Goal: Complete application form

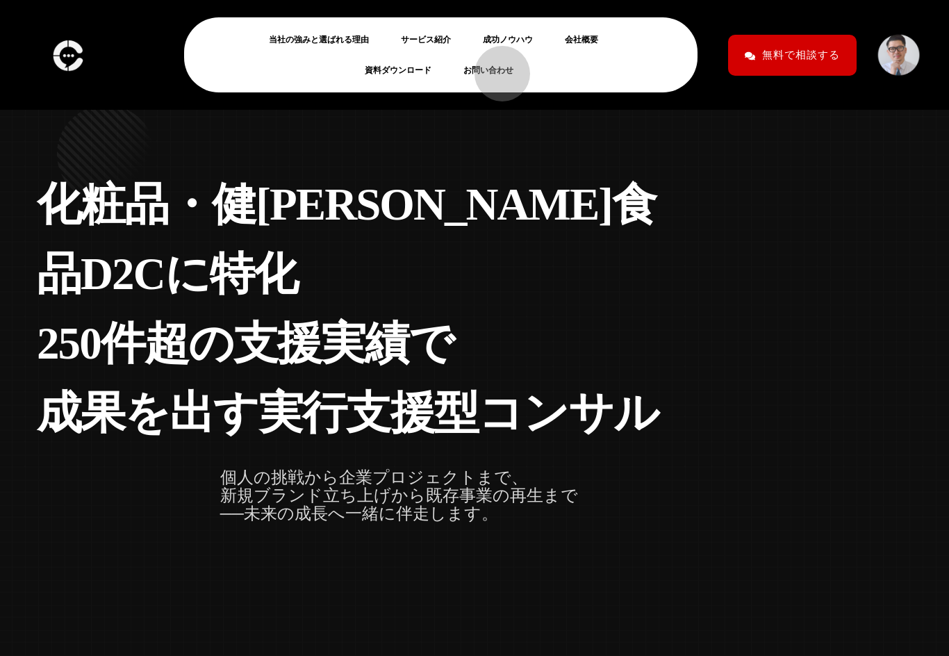
click at [495, 67] on link "お問い合わせ" at bounding box center [493, 70] width 61 height 17
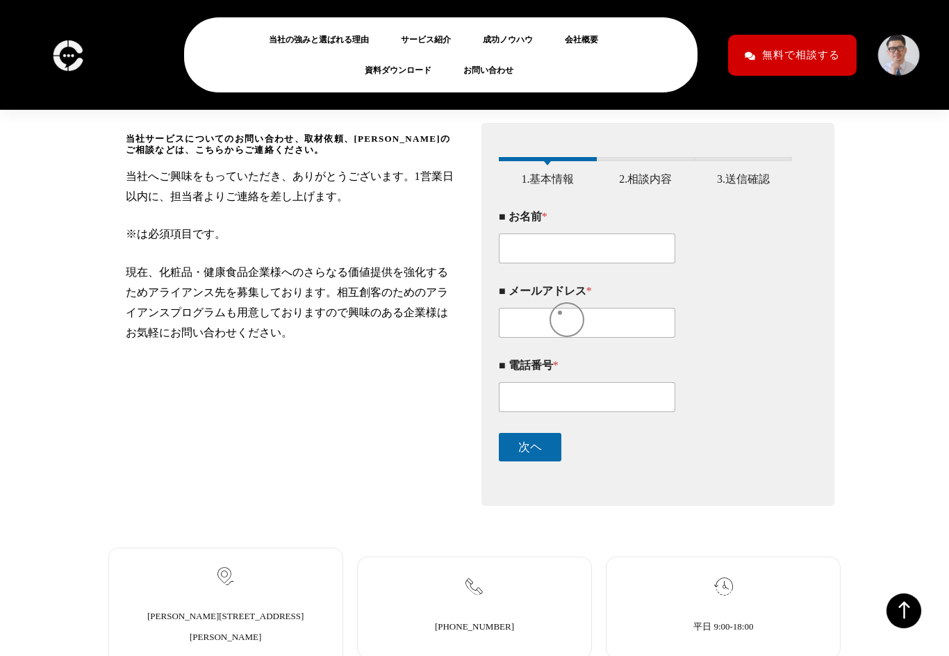
scroll to position [211, 0]
click at [567, 251] on input "■ お名前 *" at bounding box center [587, 248] width 176 height 30
type input "[PERSON_NAME]"
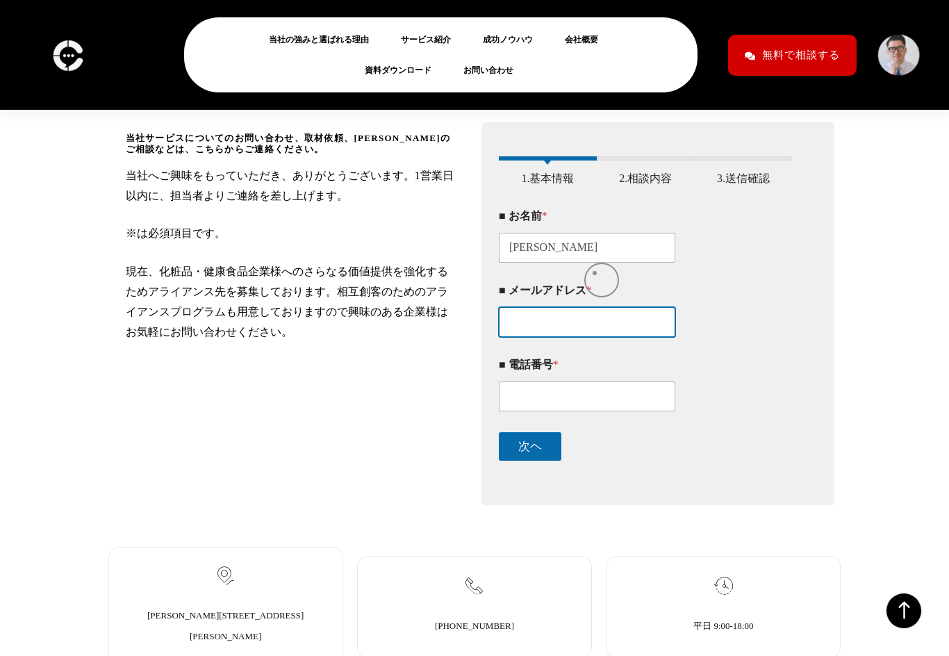
type input "[EMAIL_ADDRESS][DOMAIN_NAME]"
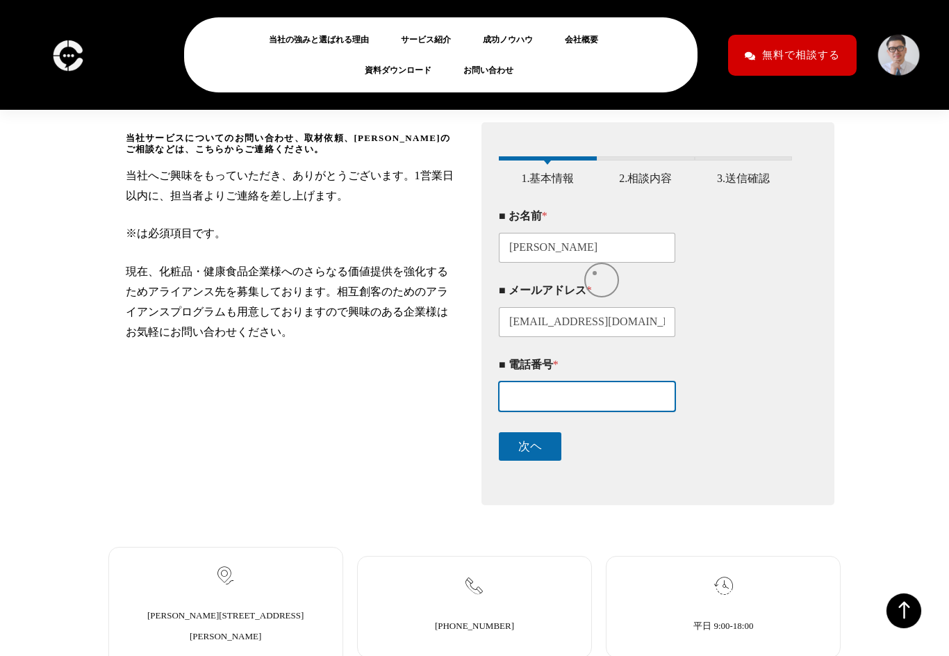
type input "05057833755"
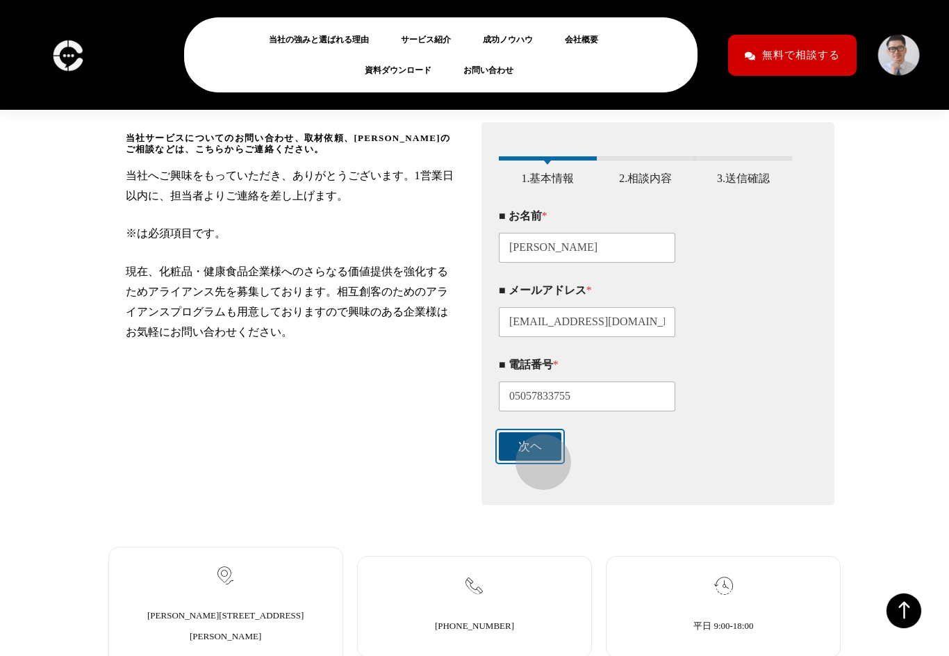
click at [536, 455] on button "次ヘ" at bounding box center [530, 446] width 62 height 28
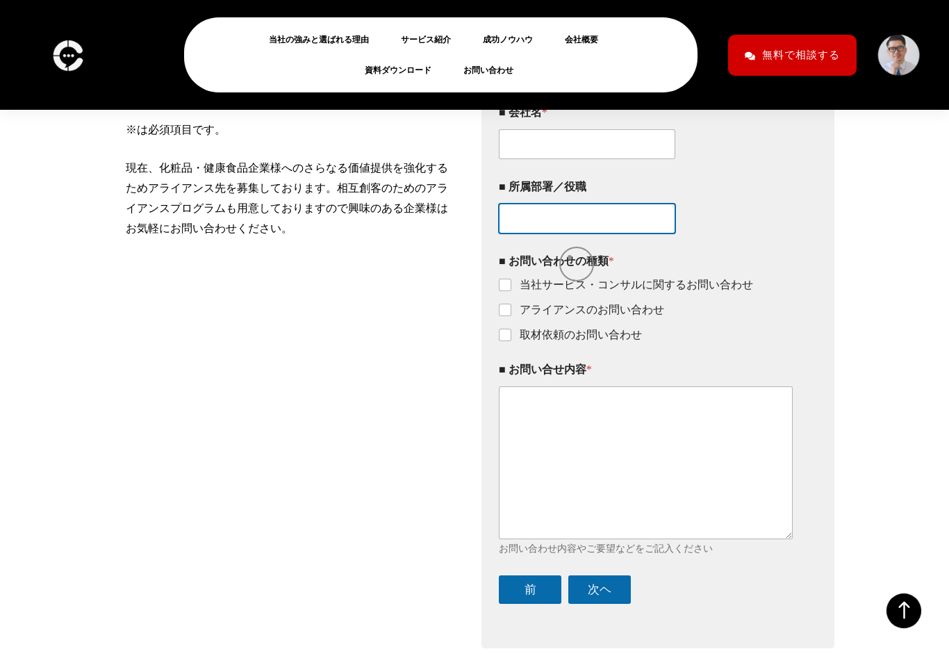
click at [569, 257] on div "■ 会社名 * ■ 所属部署／役職 ■ お問い合わせの種類 * 当社サービス・コンサルに関するお問い合わせ アライアンスのお問い合わせ 取材依頼のお問い合わせ…" at bounding box center [646, 354] width 294 height 519
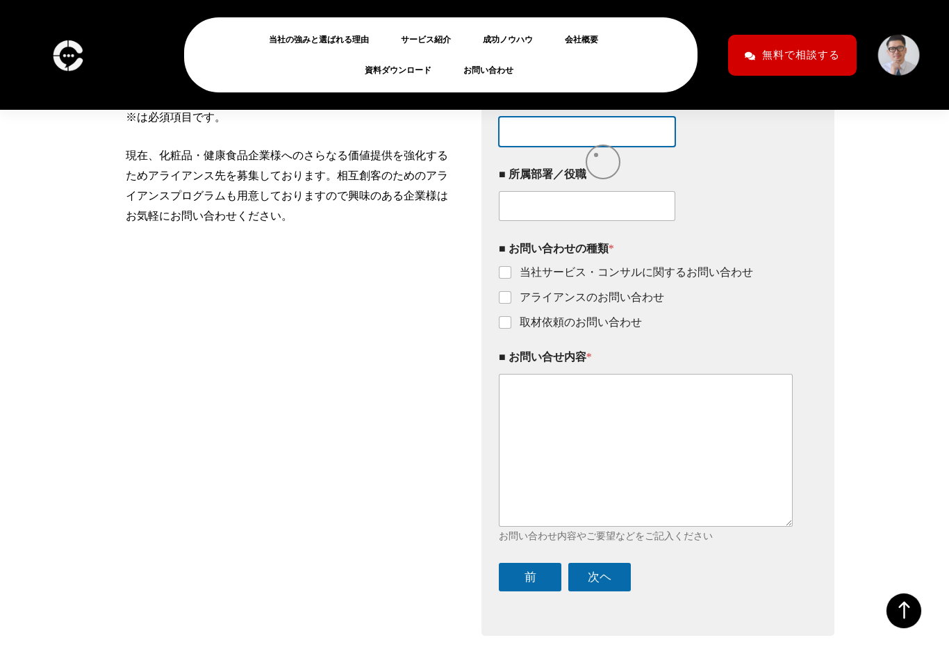
click at [596, 147] on input "■ 会社名 *" at bounding box center [587, 132] width 176 height 30
type input "YMS株式会社"
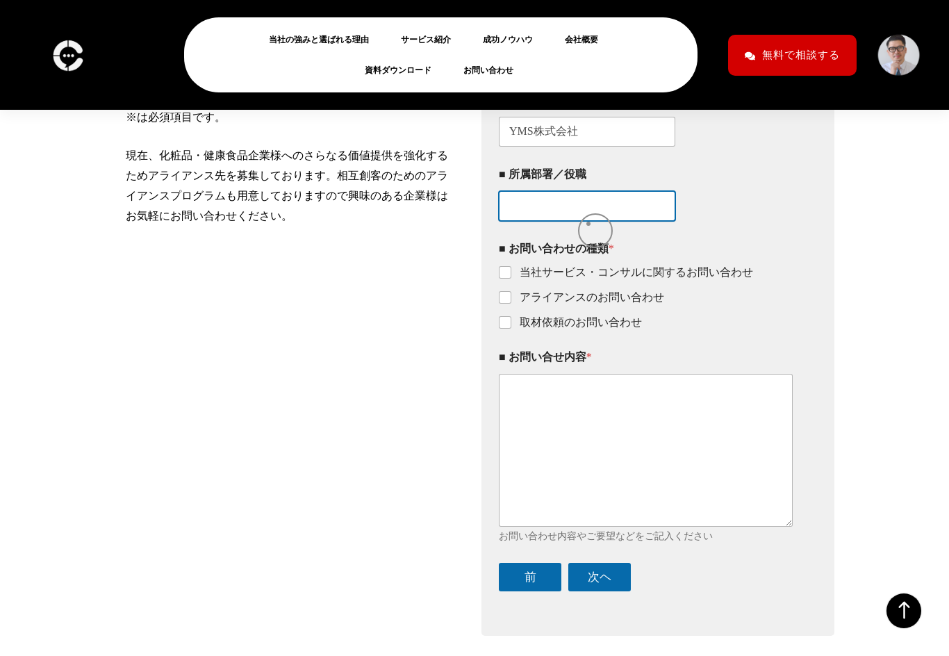
click at [587, 221] on input "■ 所属部署／役職" at bounding box center [587, 206] width 176 height 30
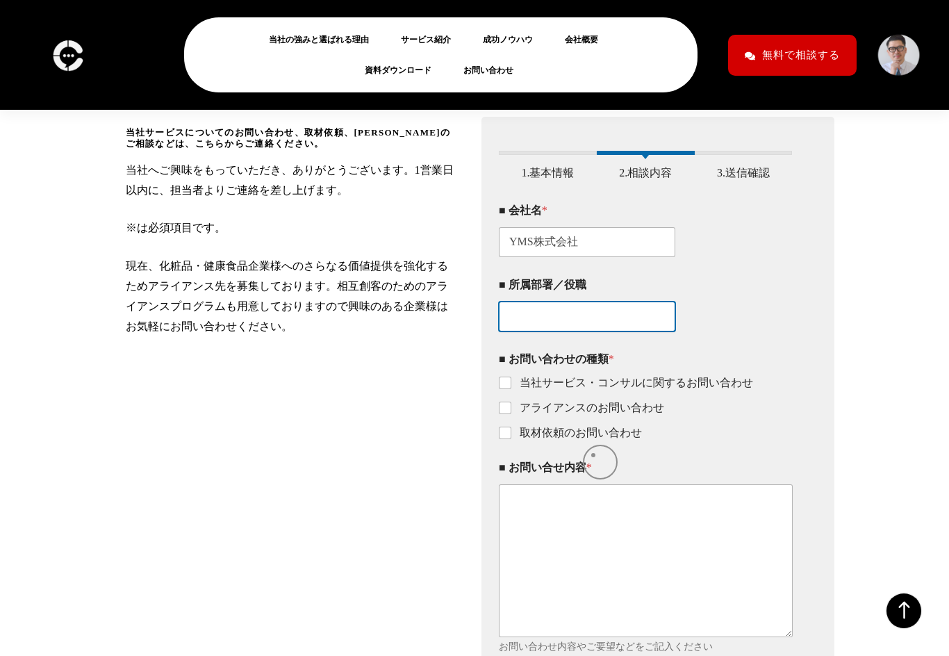
scroll to position [220, 0]
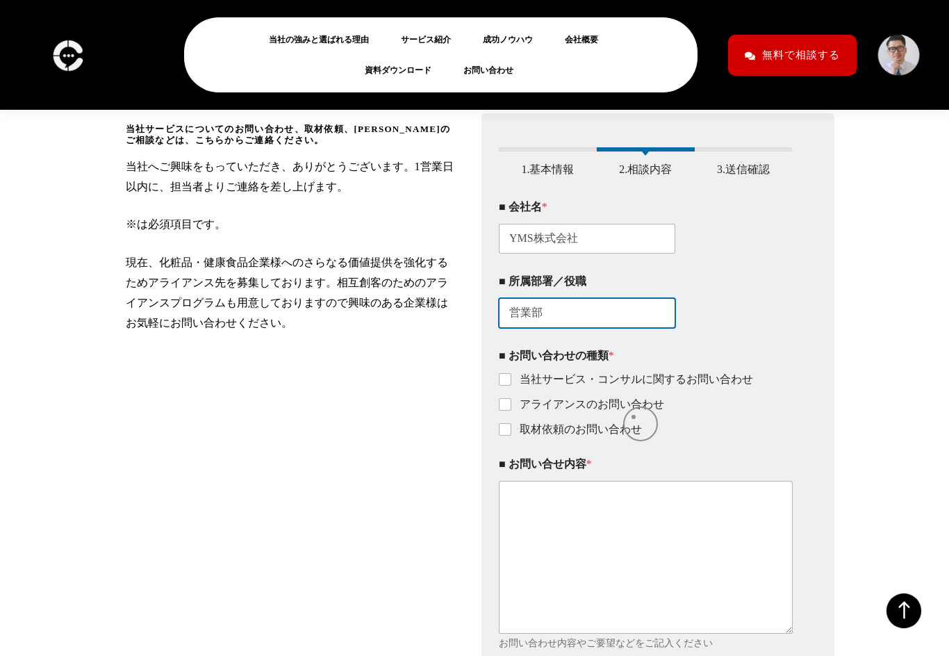
type input "営業部"
click at [633, 412] on label "アライアンスのお問い合わせ" at bounding box center [587, 404] width 153 height 15
click at [511, 410] on input "アライアンスのお問い合わせ" at bounding box center [505, 404] width 11 height 11
checkbox input "true"
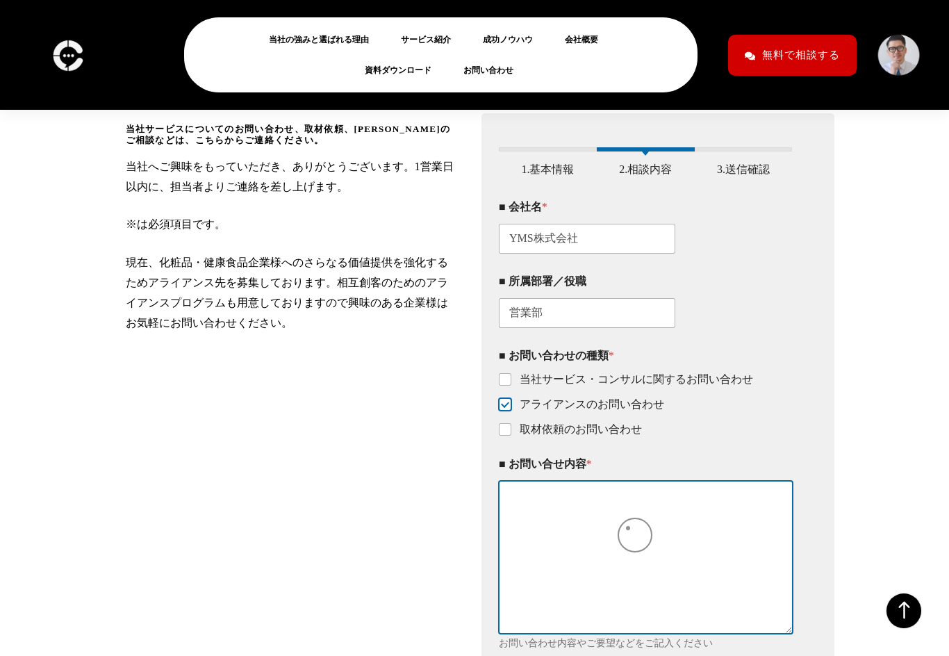
click at [628, 528] on textarea "■ お問い合せ内容 *" at bounding box center [646, 557] width 294 height 152
paste textarea "lorem ipsumdolors。 AMEtconsectetur。 adipiscingel58seddoeiusmodtempo？ inc、u5,653…"
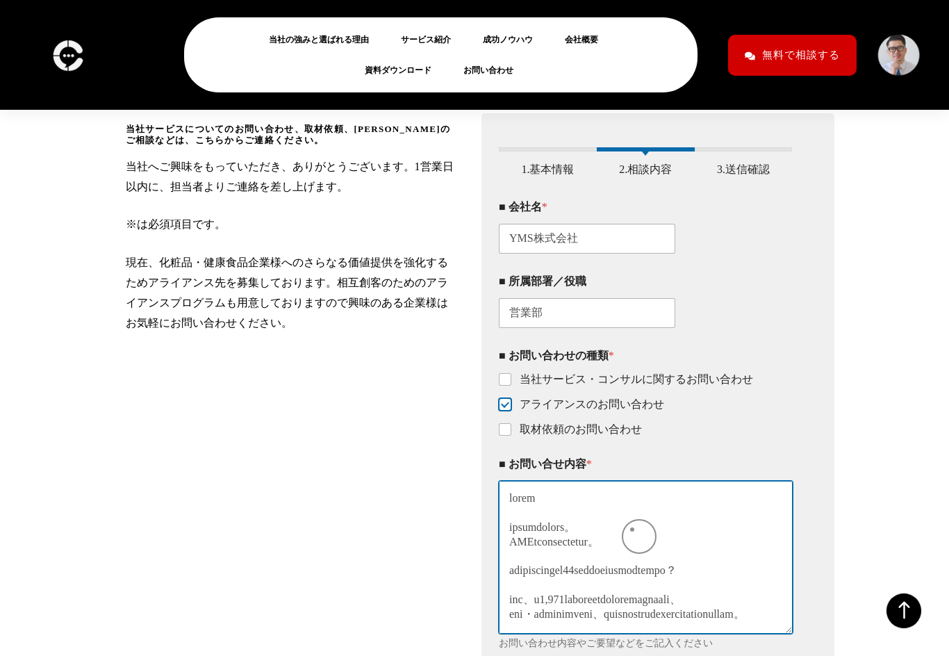
scroll to position [452, 0]
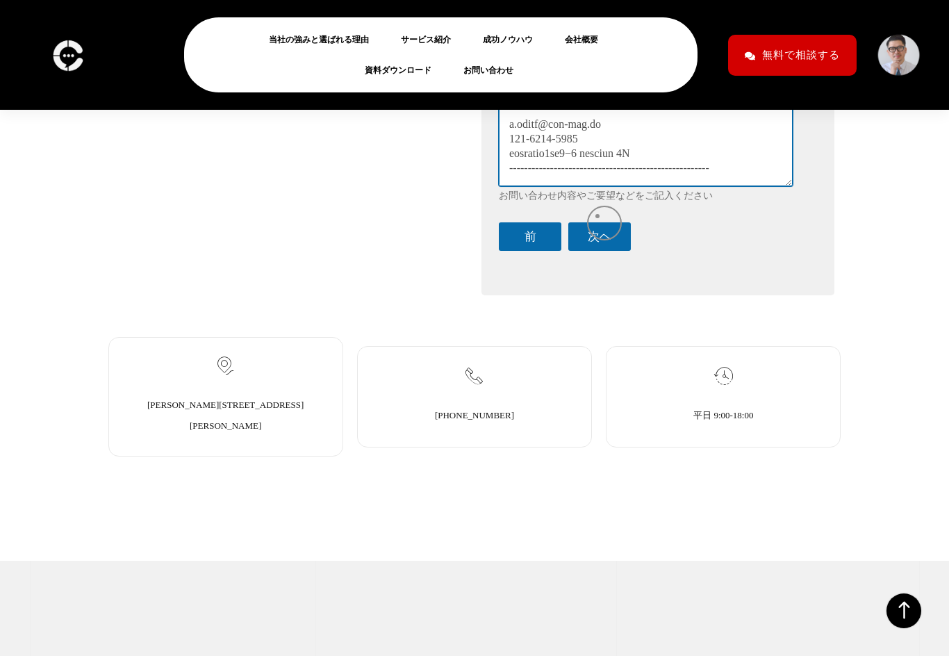
type textarea "lorem ipsumdolors。 AMEtconsectetur。 adipiscingel58seddoeiusmodtempo？ inc、u5,653…"
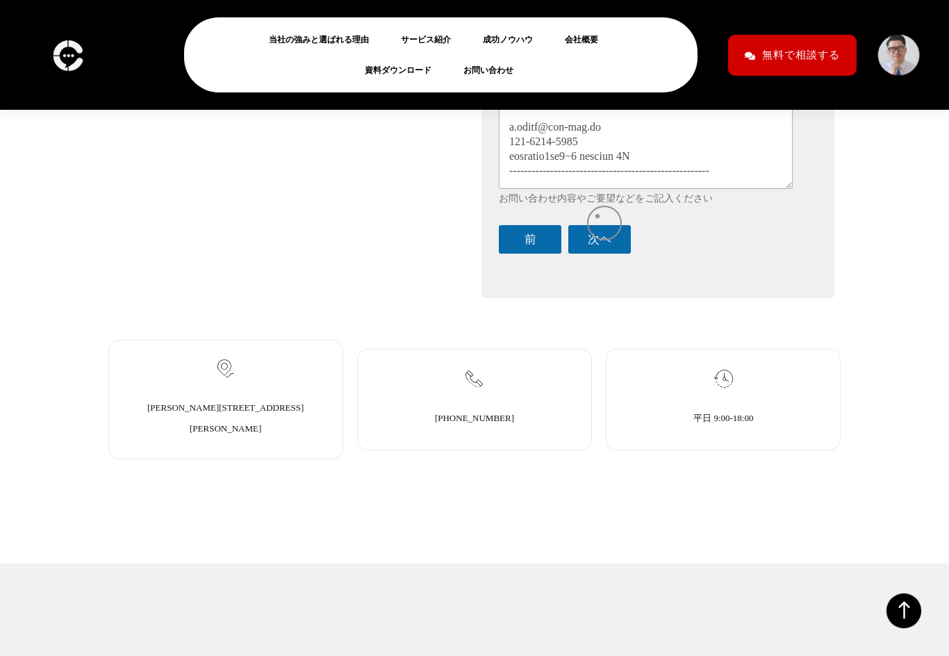
click at [597, 214] on div "■ お問い合せ内容 * お問い合わせ内容やご要望などをご記入ください" at bounding box center [646, 108] width 294 height 212
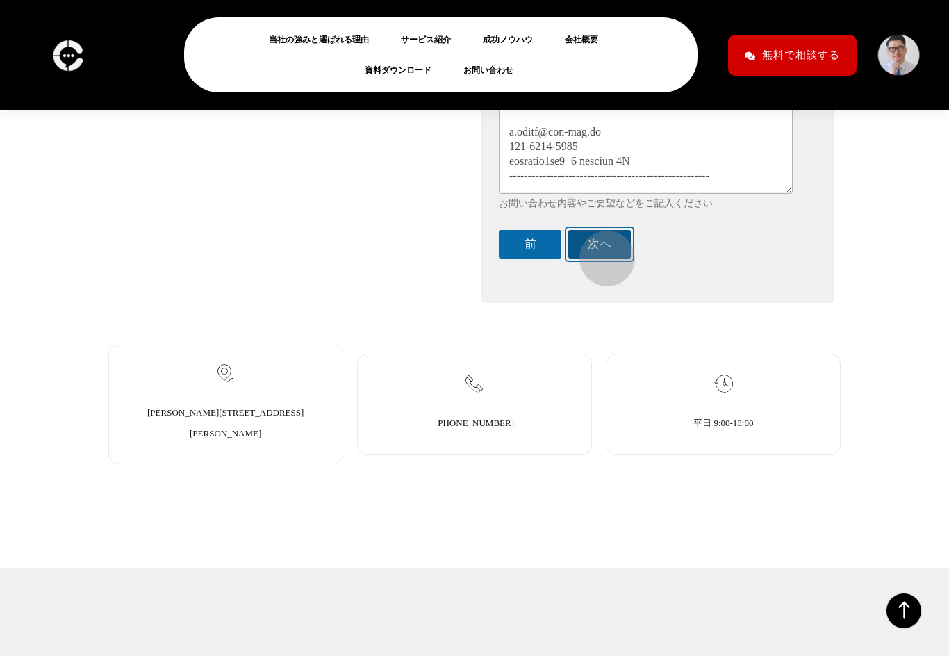
click at [600, 251] on button "次ヘ" at bounding box center [599, 244] width 62 height 28
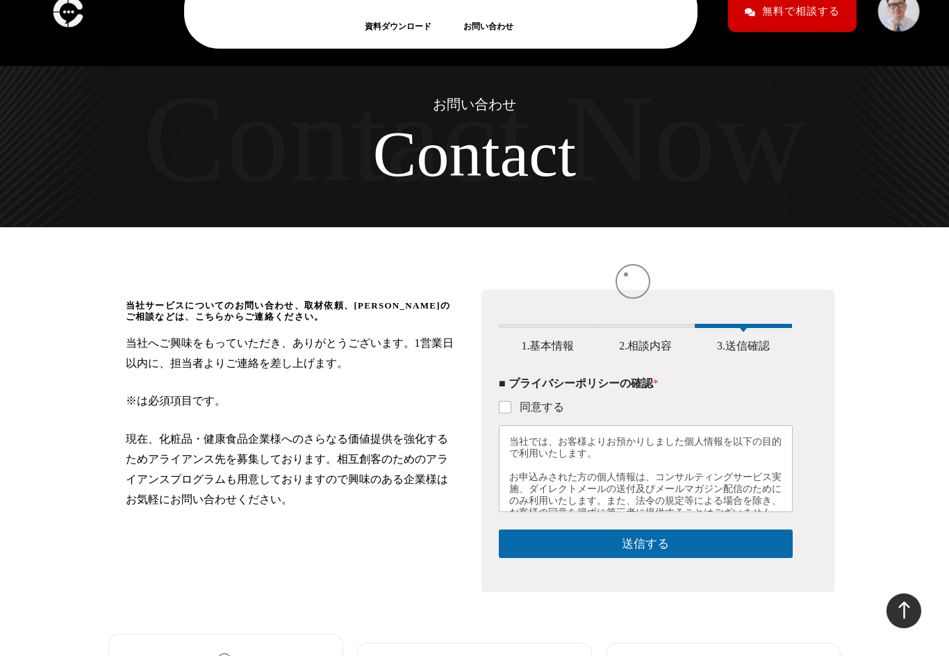
scroll to position [0, 0]
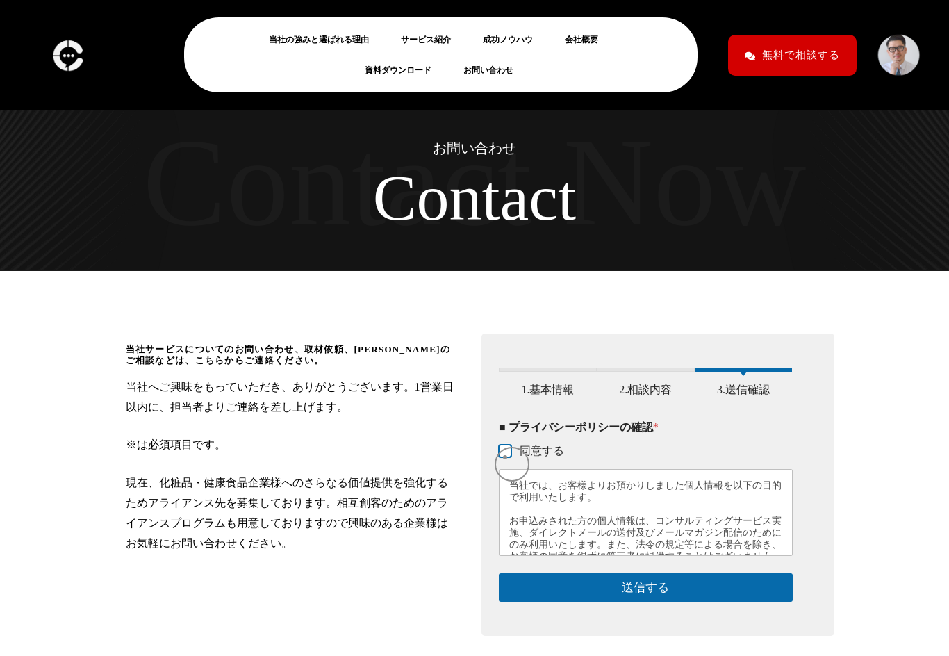
click at [505, 457] on input "同意する" at bounding box center [505, 451] width 11 height 11
checkbox input "true"
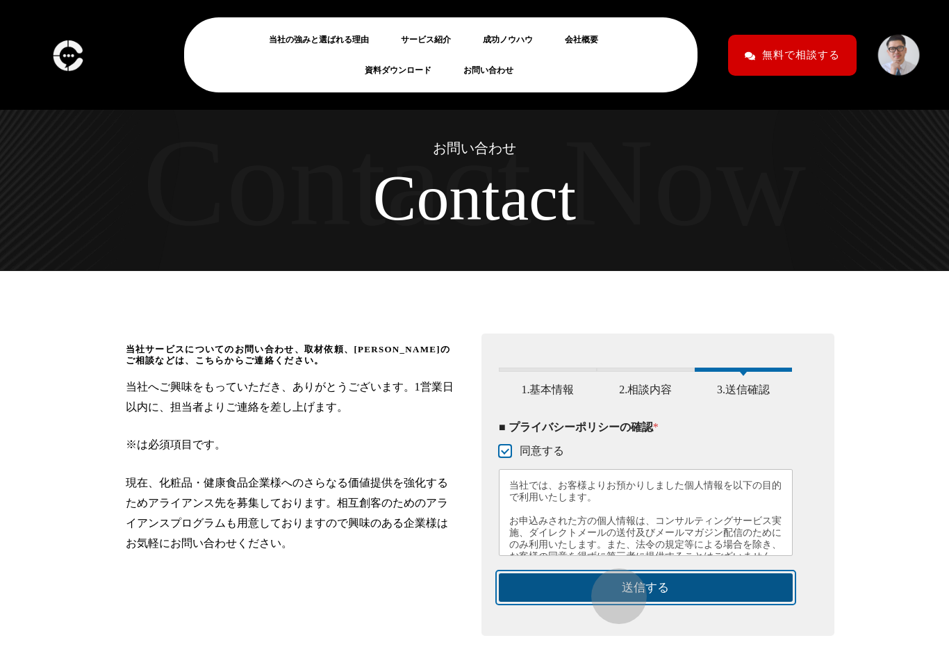
click at [612, 589] on button "送信する" at bounding box center [646, 587] width 294 height 28
